Goal: Information Seeking & Learning: Understand process/instructions

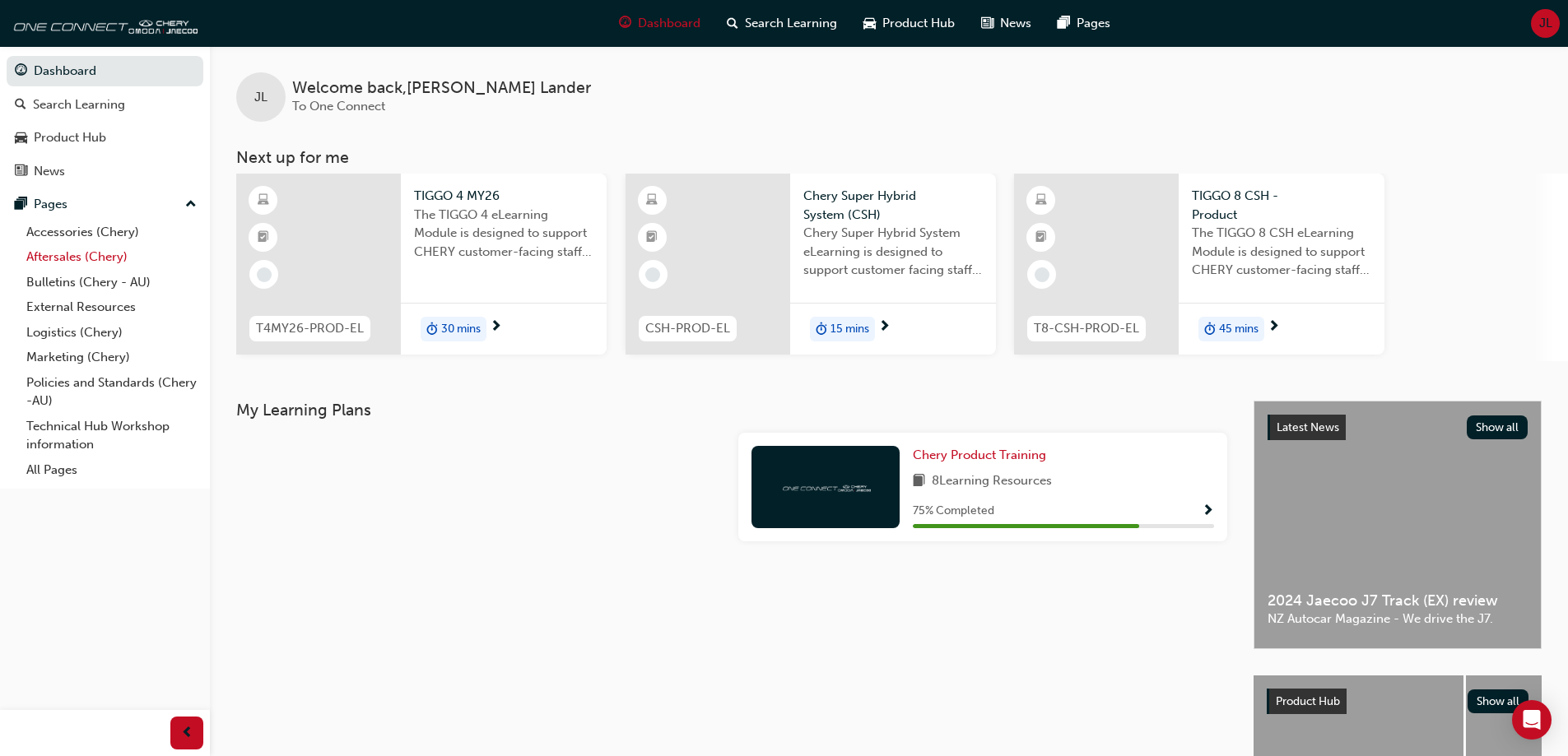
click at [68, 260] on link "Aftersales (Chery)" at bounding box center [111, 257] width 184 height 25
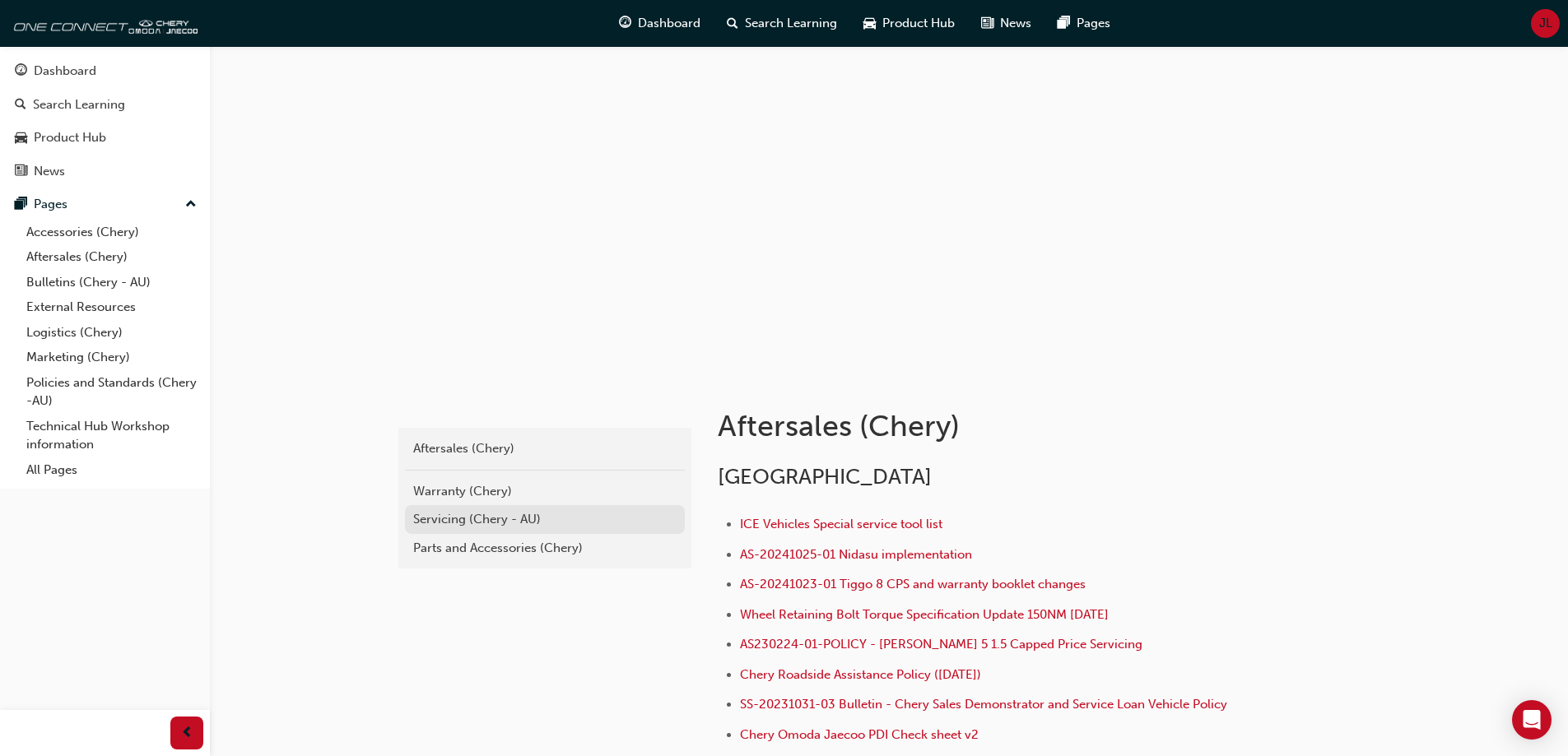
click at [432, 527] on div "Servicing (Chery - AU)" at bounding box center [544, 520] width 263 height 19
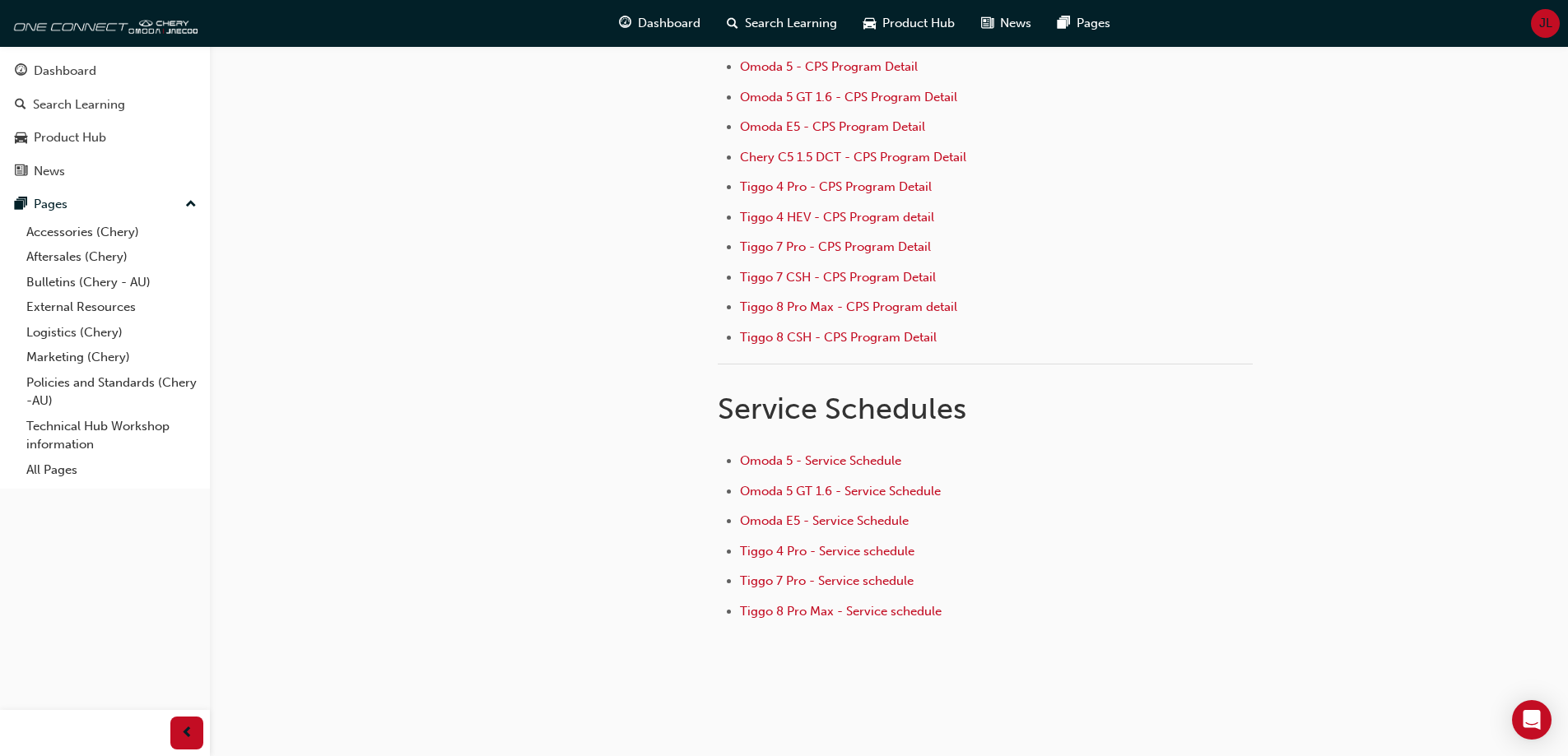
scroll to position [247, 0]
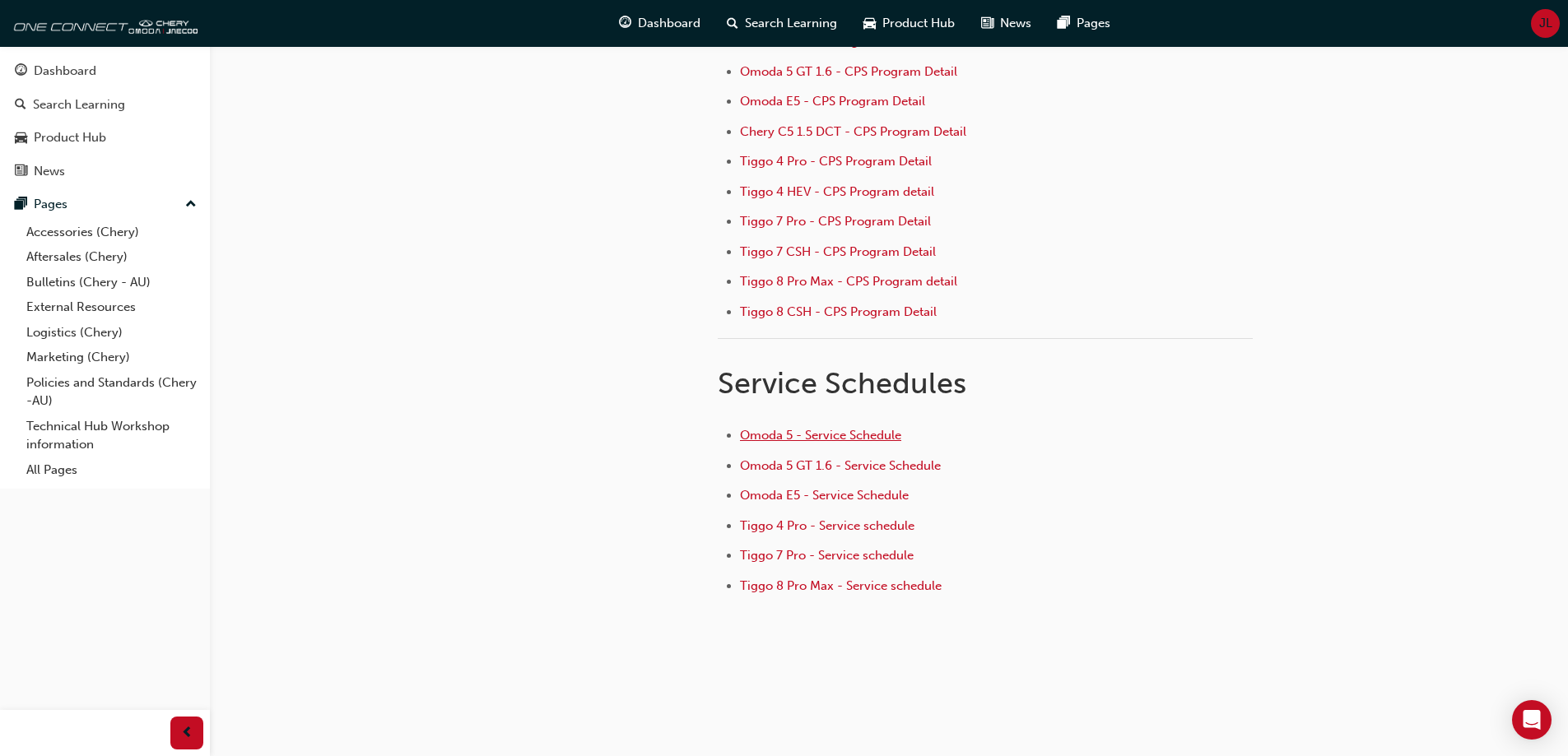
click at [842, 439] on span "Omoda 5 - Service Schedule" at bounding box center [820, 435] width 162 height 14
